Goal: Task Accomplishment & Management: Complete application form

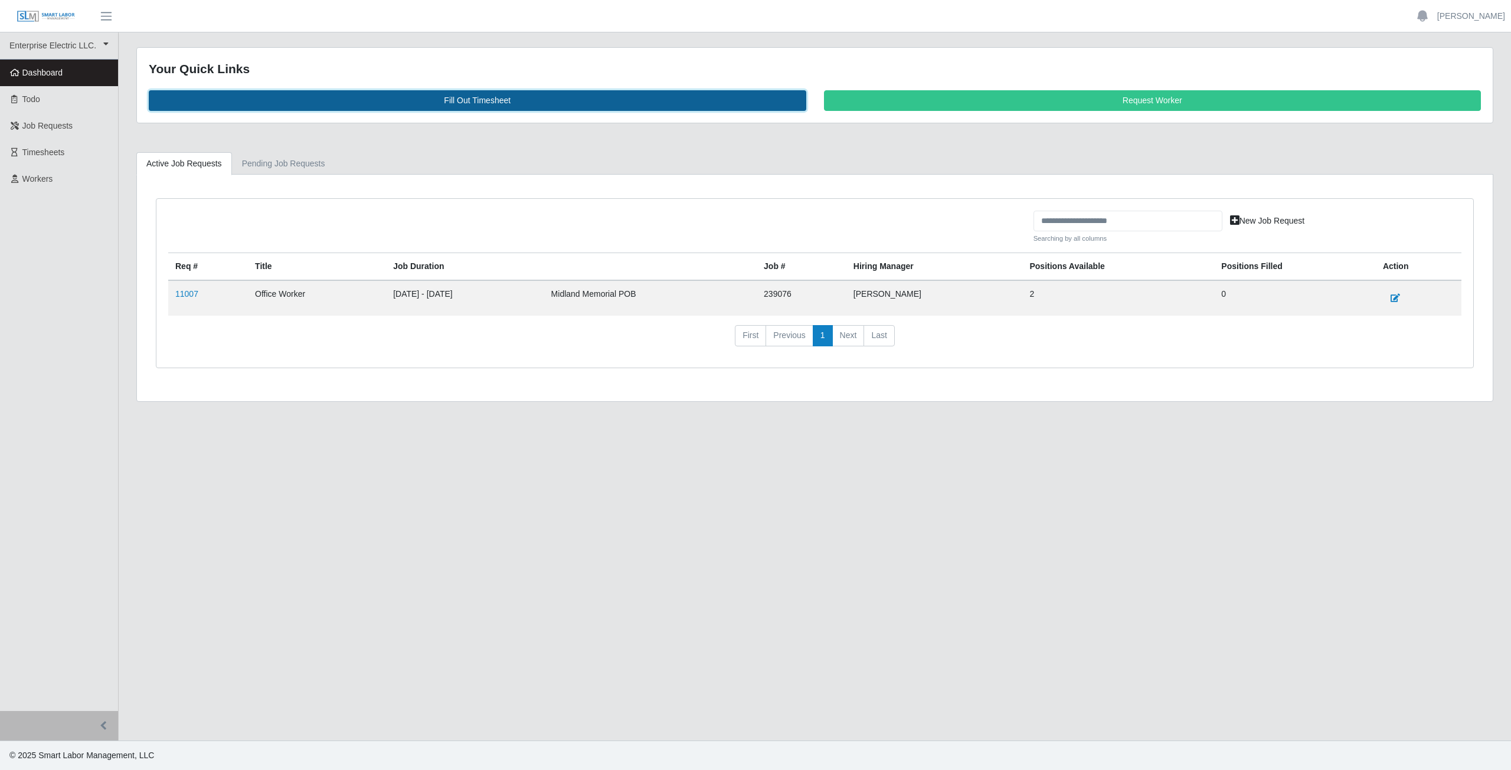
click at [480, 97] on link "Fill Out Timesheet" at bounding box center [477, 100] width 657 height 21
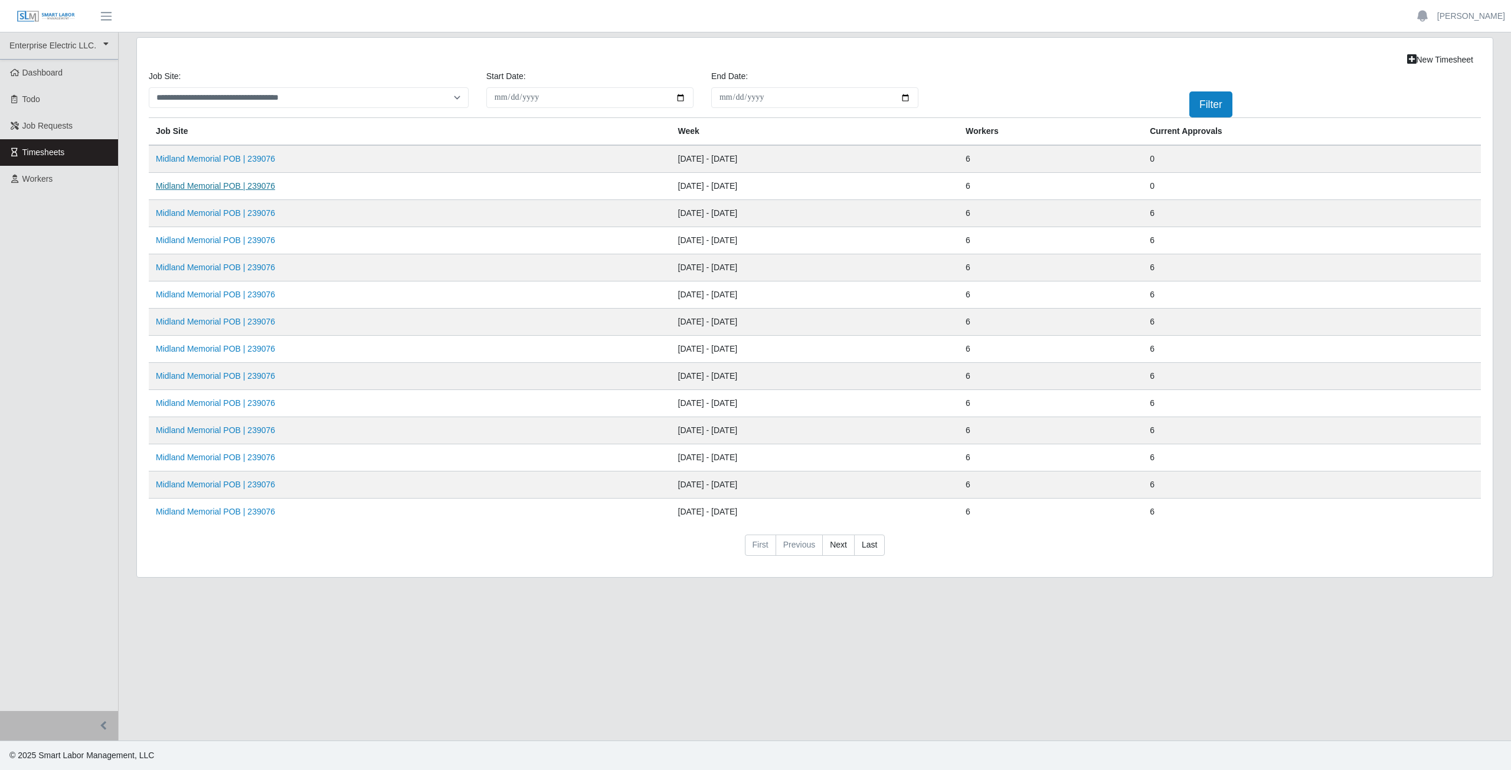
click at [199, 185] on link "Midland Memorial POB | 239076" at bounding box center [215, 185] width 119 height 9
